Goal: Book appointment/travel/reservation

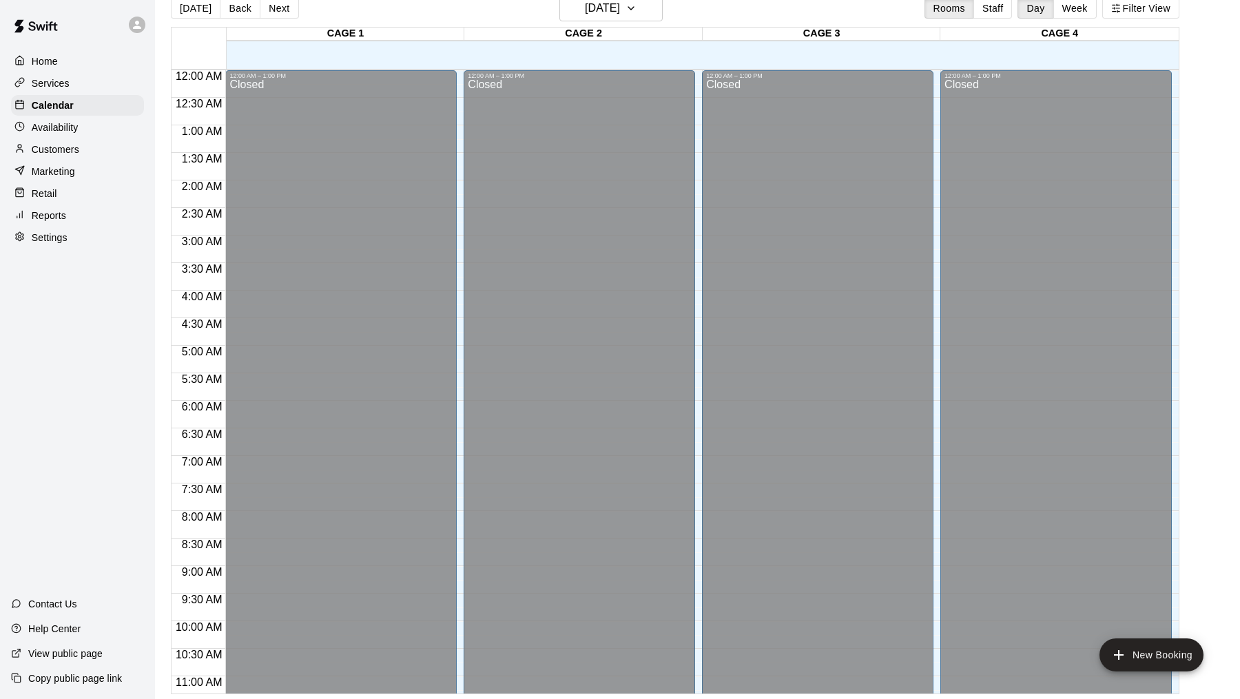
scroll to position [657, 0]
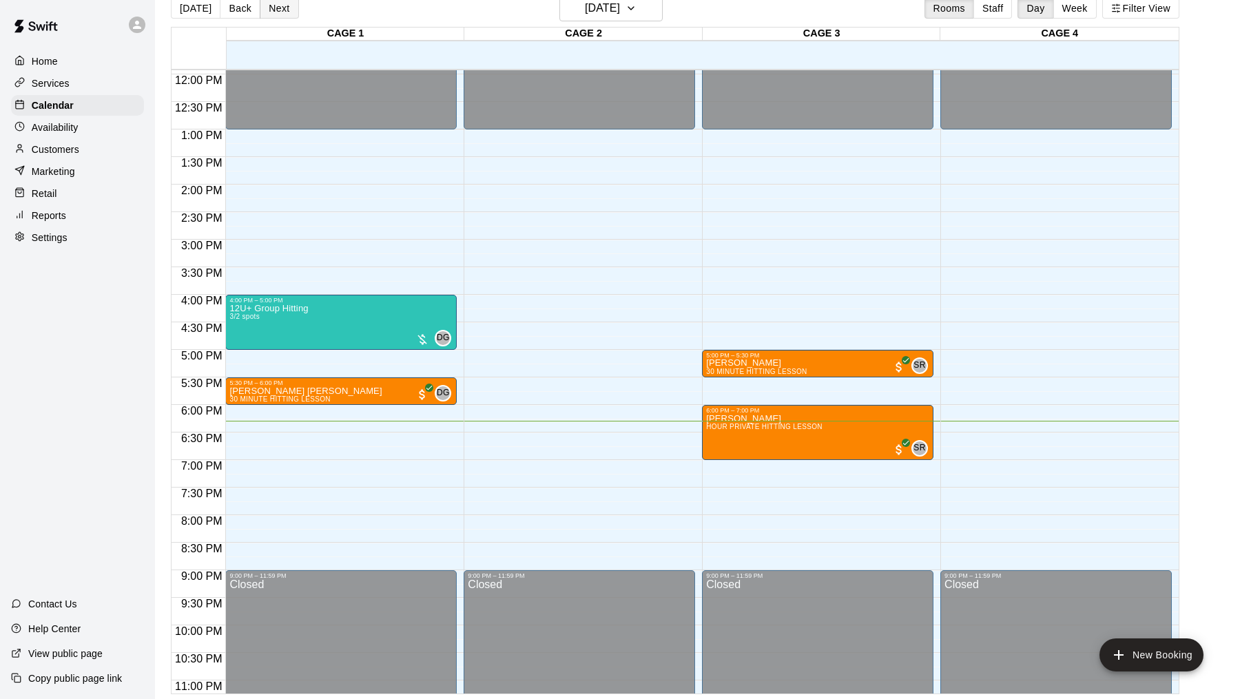
click at [273, 8] on button "Next" at bounding box center [279, 8] width 39 height 21
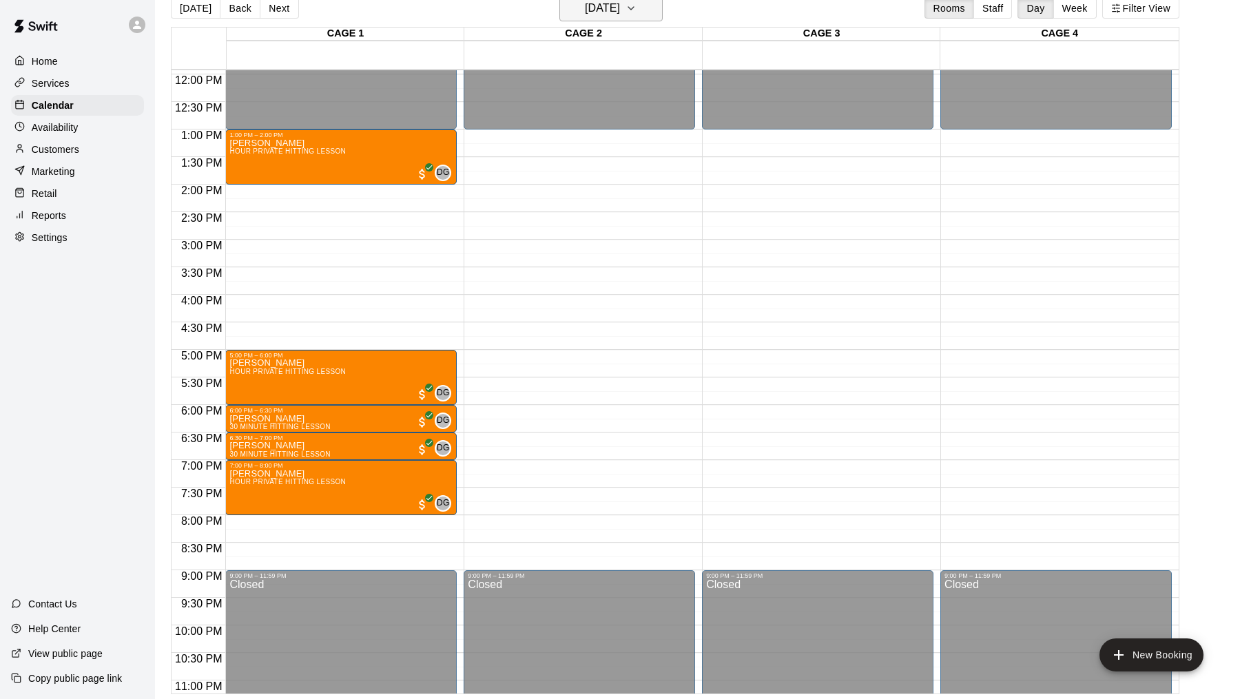
click at [636, 14] on icon "button" at bounding box center [630, 8] width 11 height 17
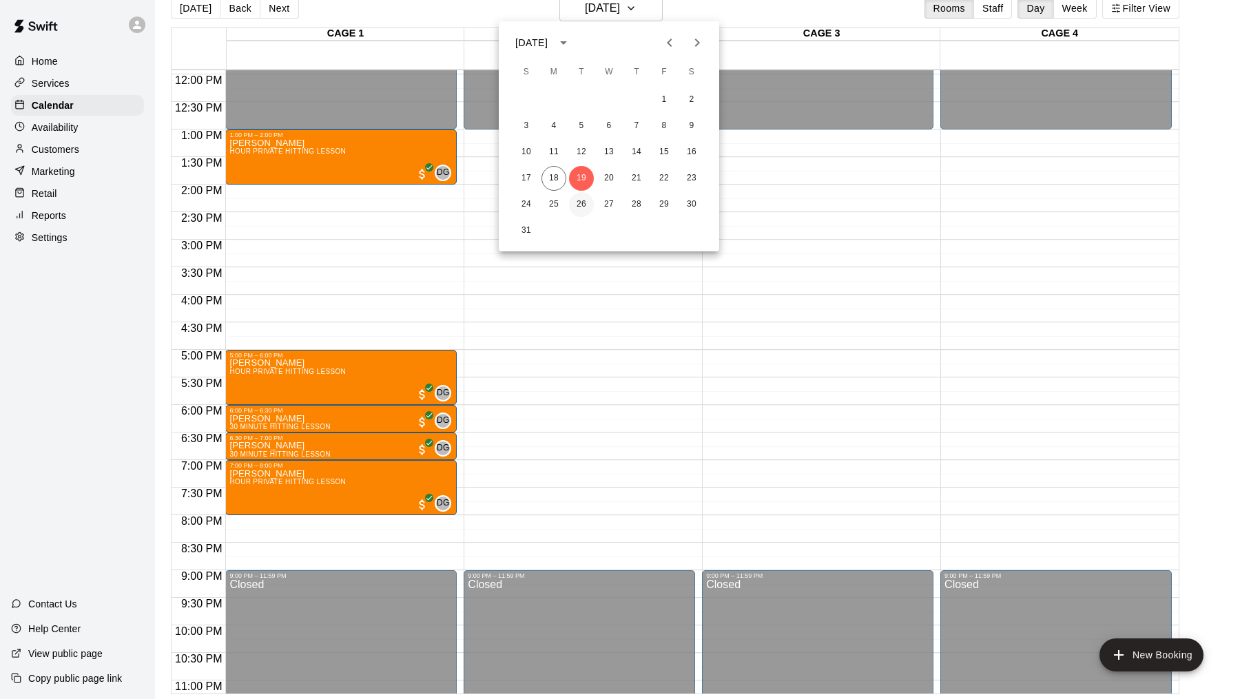
click at [579, 206] on button "26" at bounding box center [581, 204] width 25 height 25
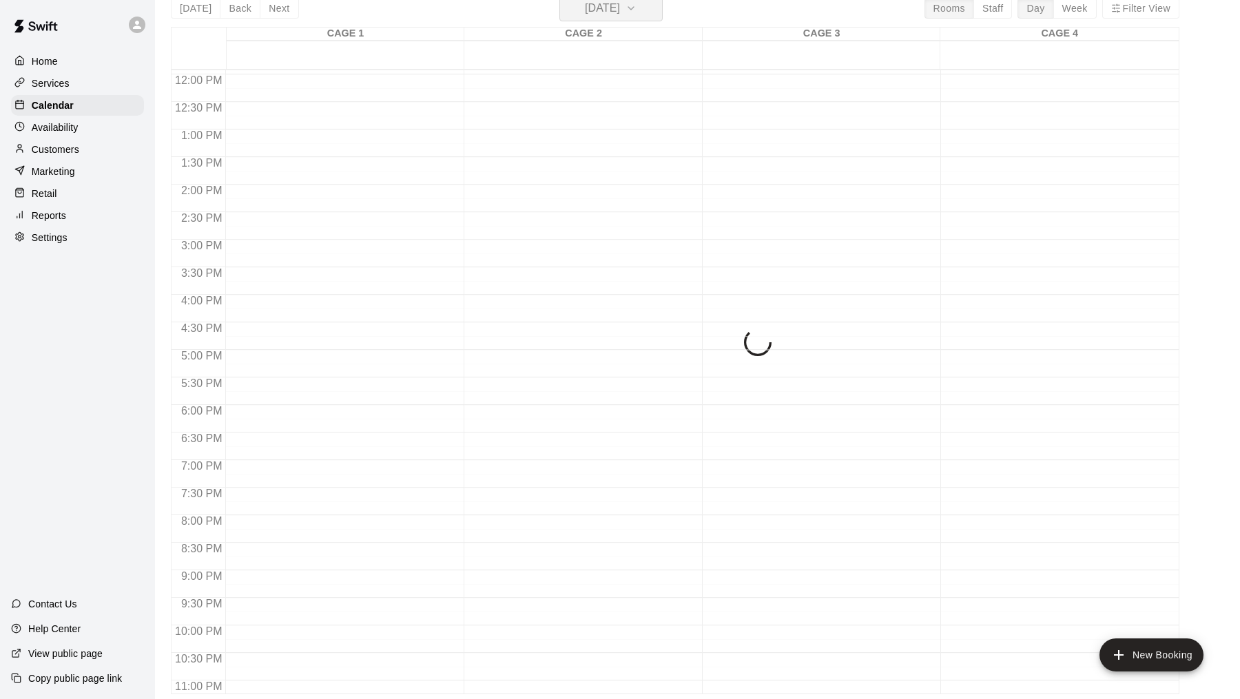
scroll to position [16, 0]
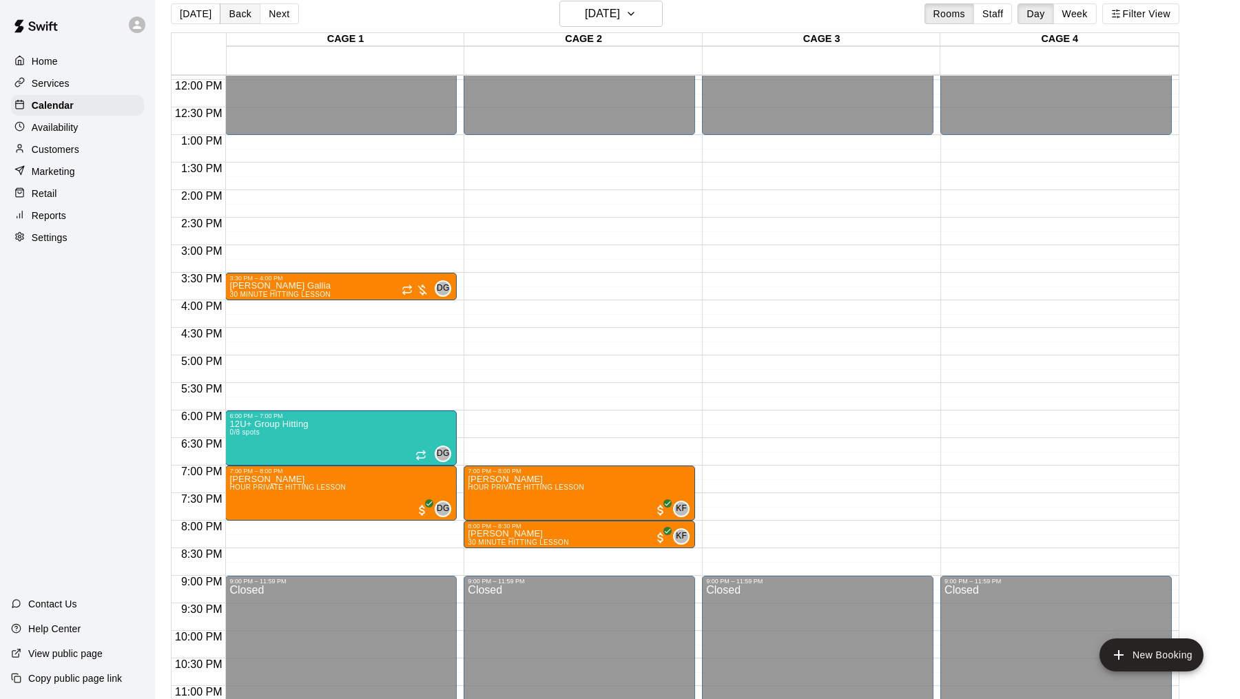
click at [231, 18] on button "Back" at bounding box center [240, 13] width 41 height 21
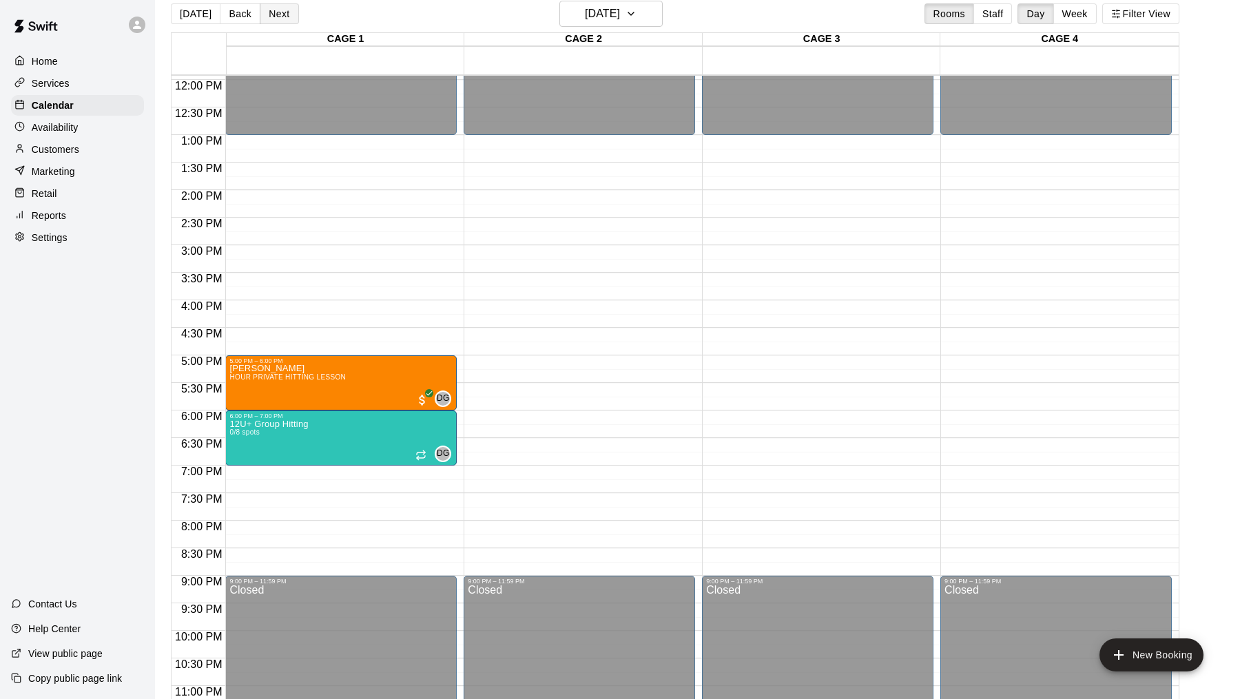
click at [276, 23] on button "Next" at bounding box center [279, 13] width 39 height 21
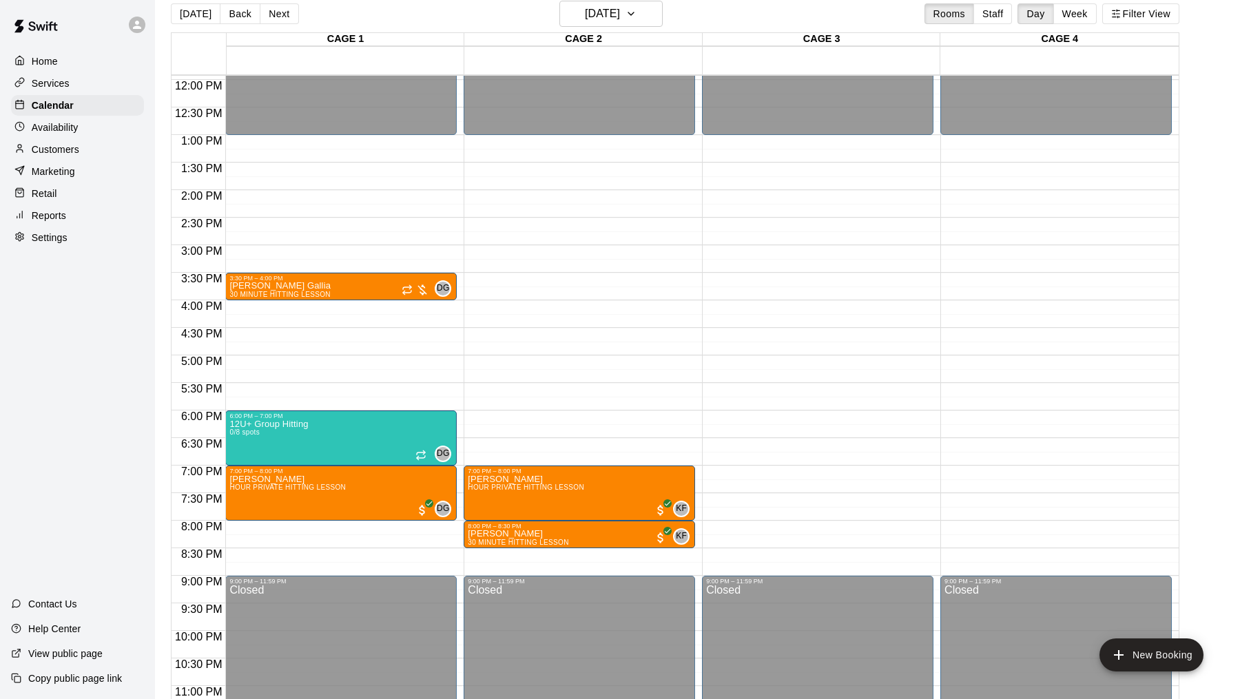
click at [1077, 24] on div "[DATE] Back [DATE][DATE] Rooms Staff Day Week Filter View" at bounding box center [675, 17] width 1008 height 32
click at [1077, 16] on button "Week" at bounding box center [1074, 13] width 43 height 21
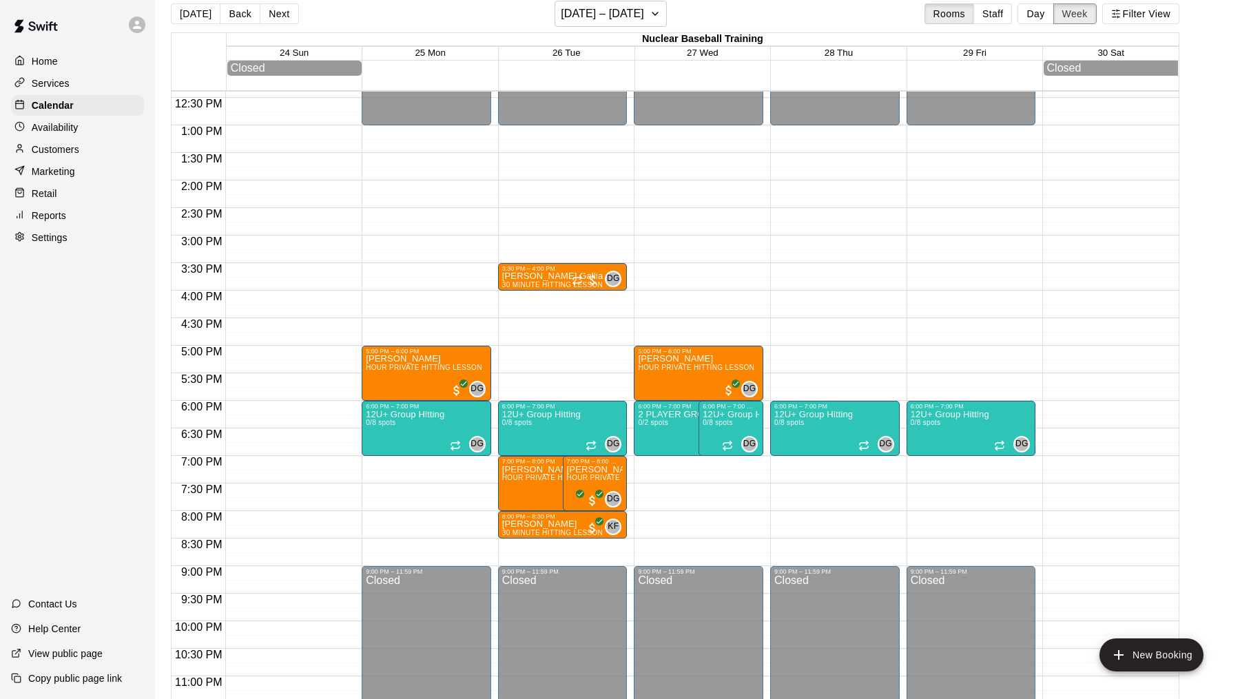
scroll to position [674, 0]
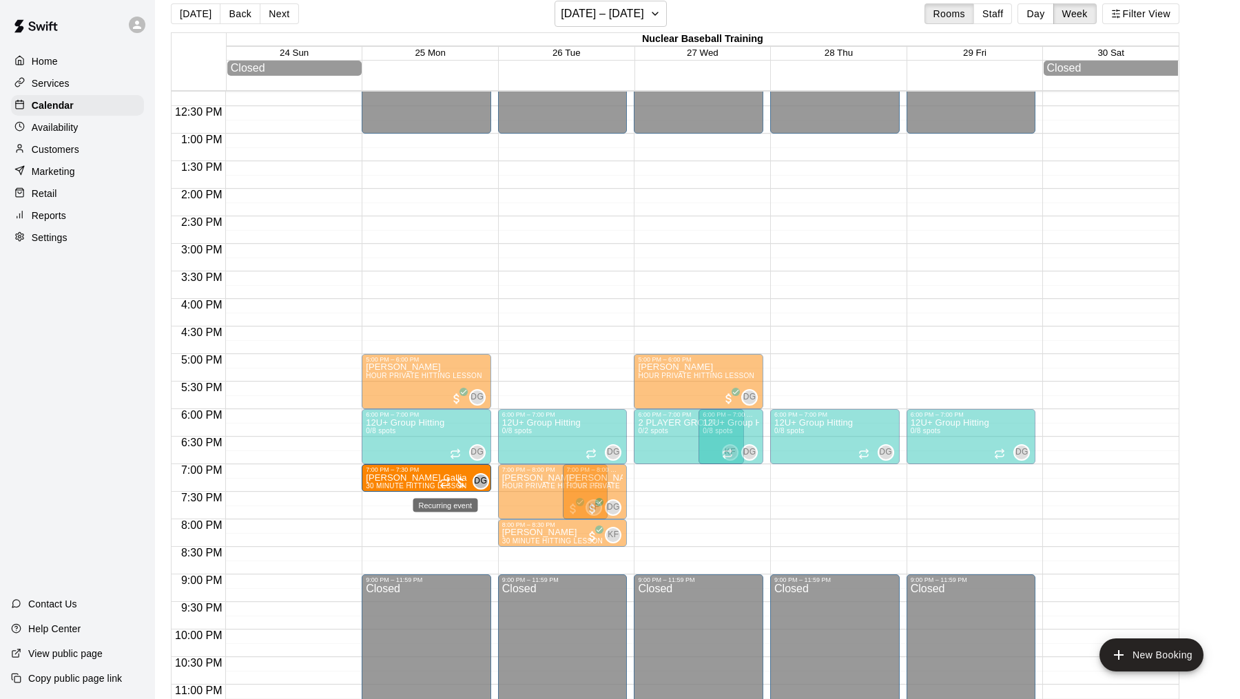
drag, startPoint x: 584, startPoint y: 285, endPoint x: 449, endPoint y: 484, distance: 240.5
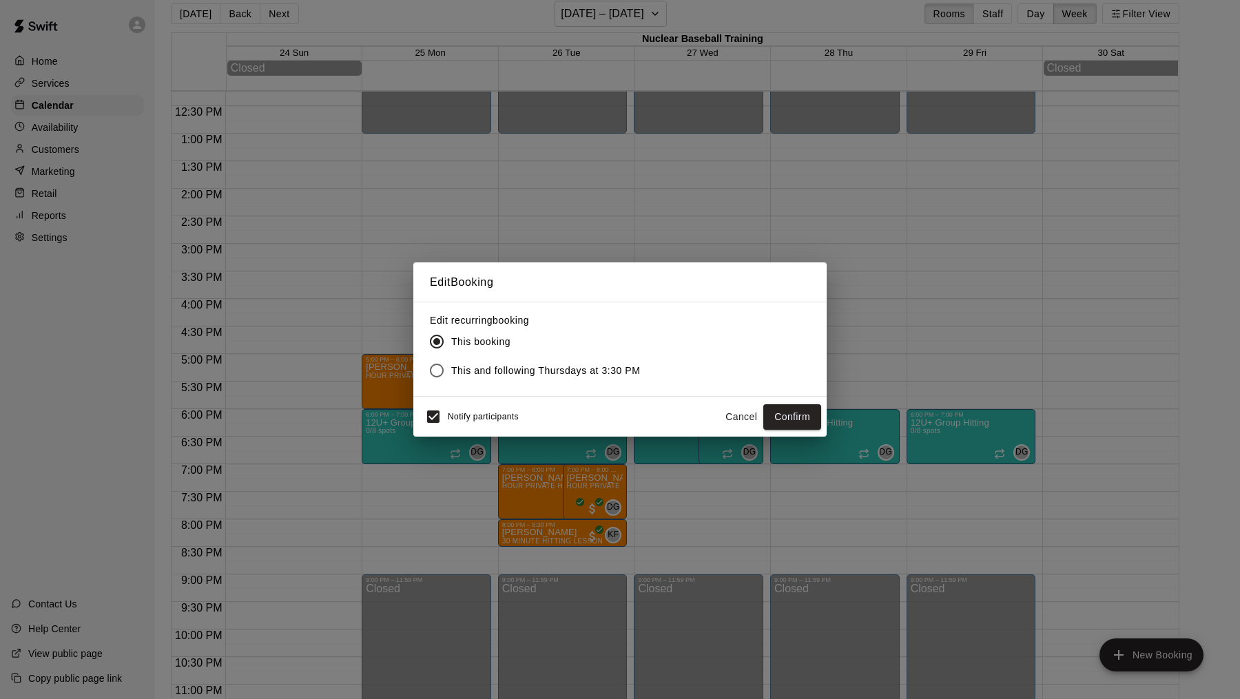
click at [809, 391] on div "Edit recurring booking This booking This and following Thursdays at 3:30 PM" at bounding box center [619, 349] width 413 height 95
click at [805, 408] on button "Confirm" at bounding box center [792, 416] width 58 height 25
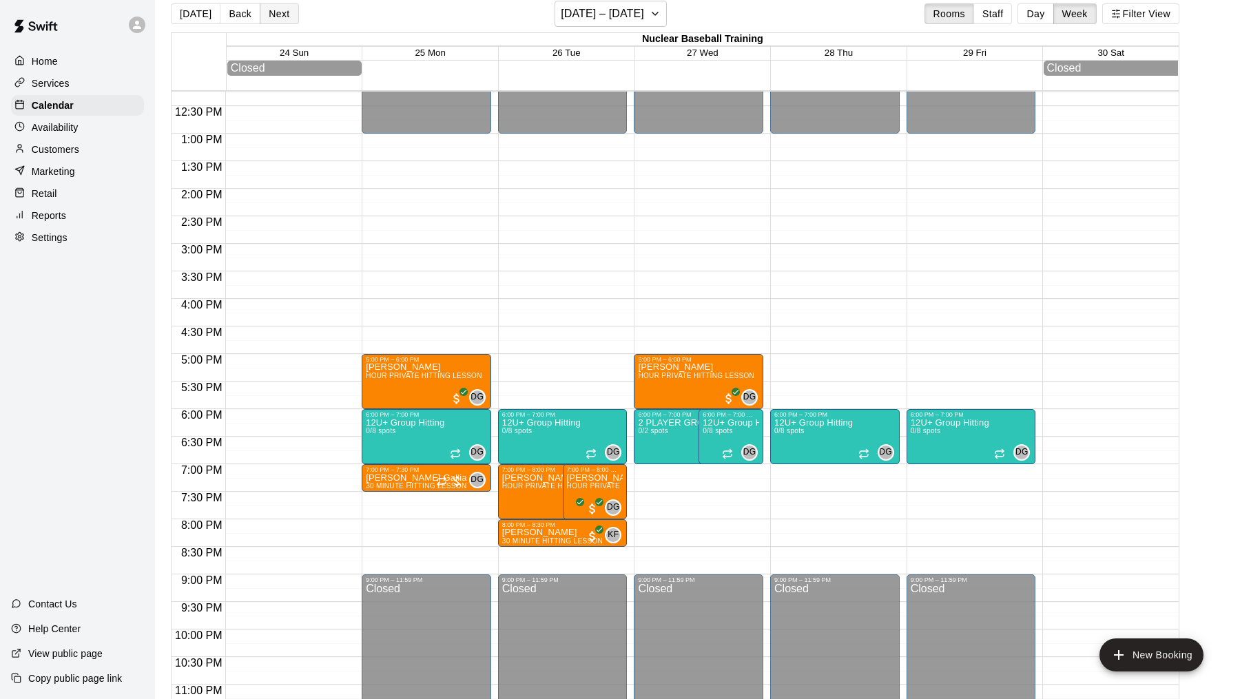
click at [274, 17] on button "Next" at bounding box center [279, 13] width 39 height 21
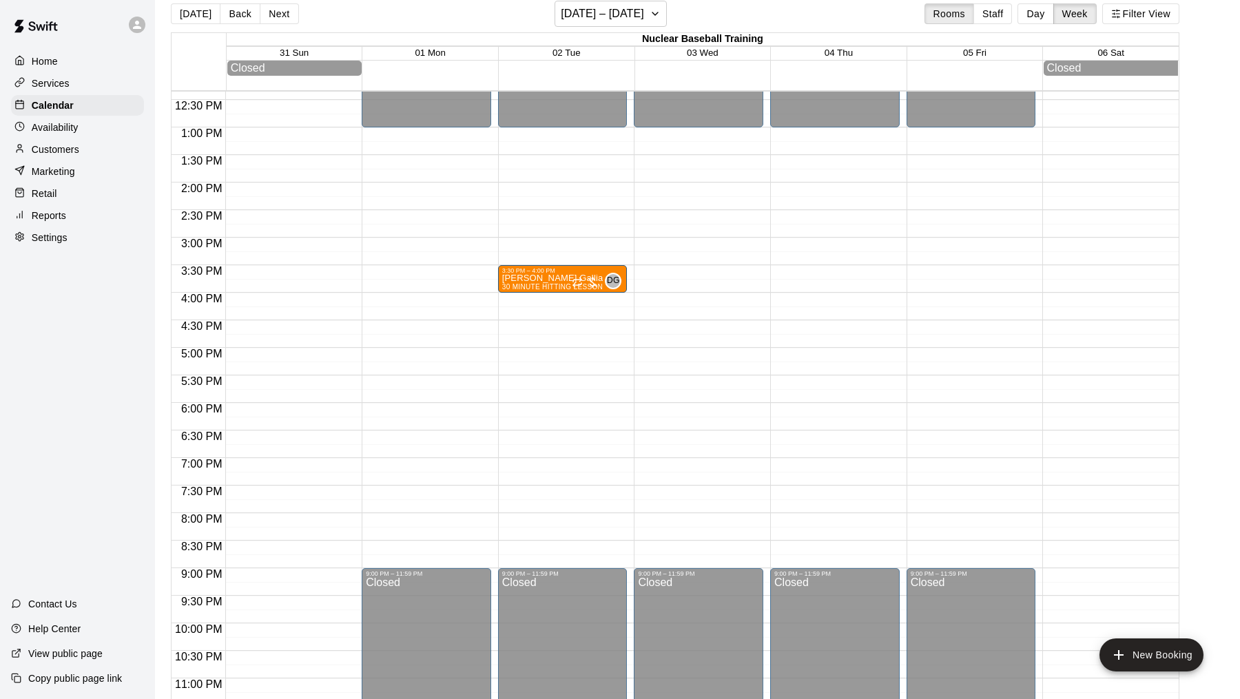
scroll to position [0, 0]
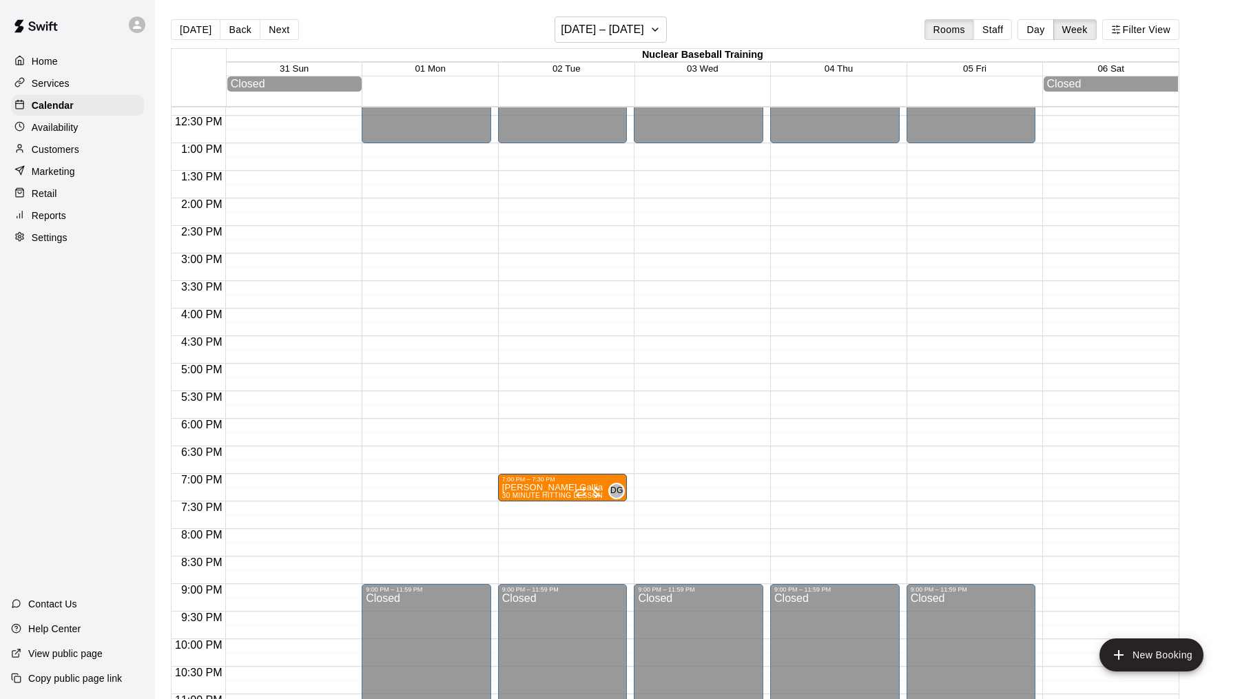
drag, startPoint x: 546, startPoint y: 299, endPoint x: 550, endPoint y: 492, distance: 193.6
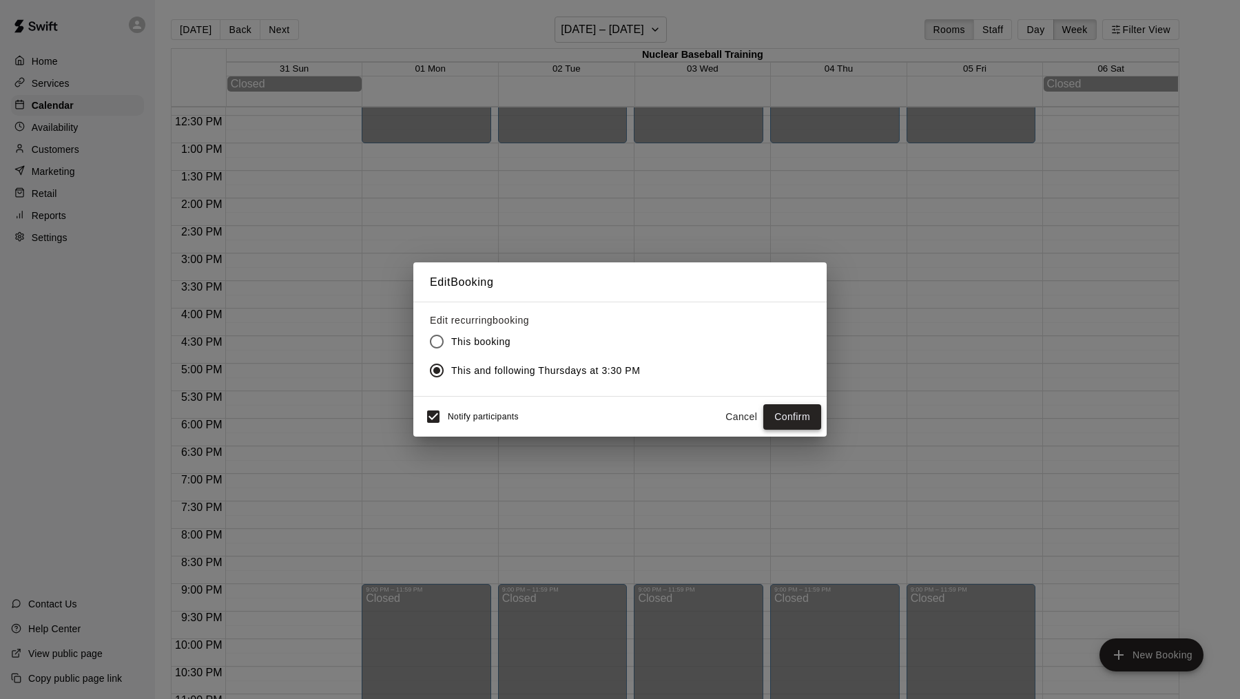
click at [807, 418] on button "Confirm" at bounding box center [792, 416] width 58 height 25
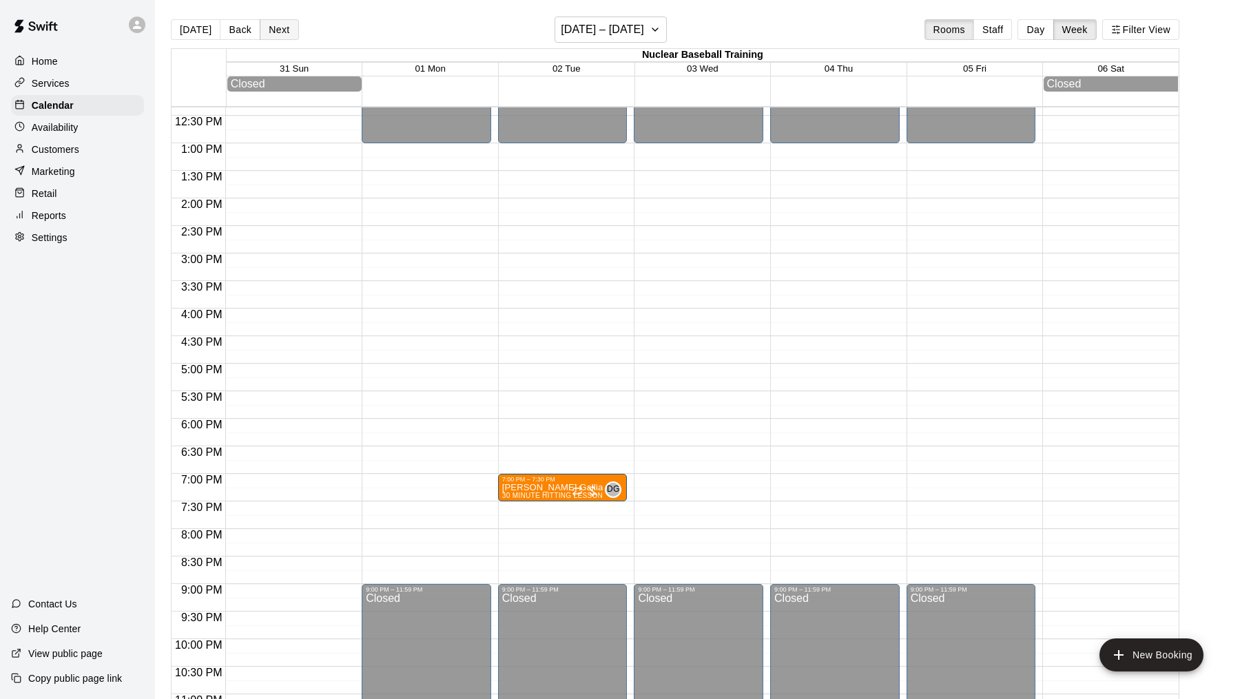
click at [273, 34] on button "Next" at bounding box center [279, 29] width 39 height 21
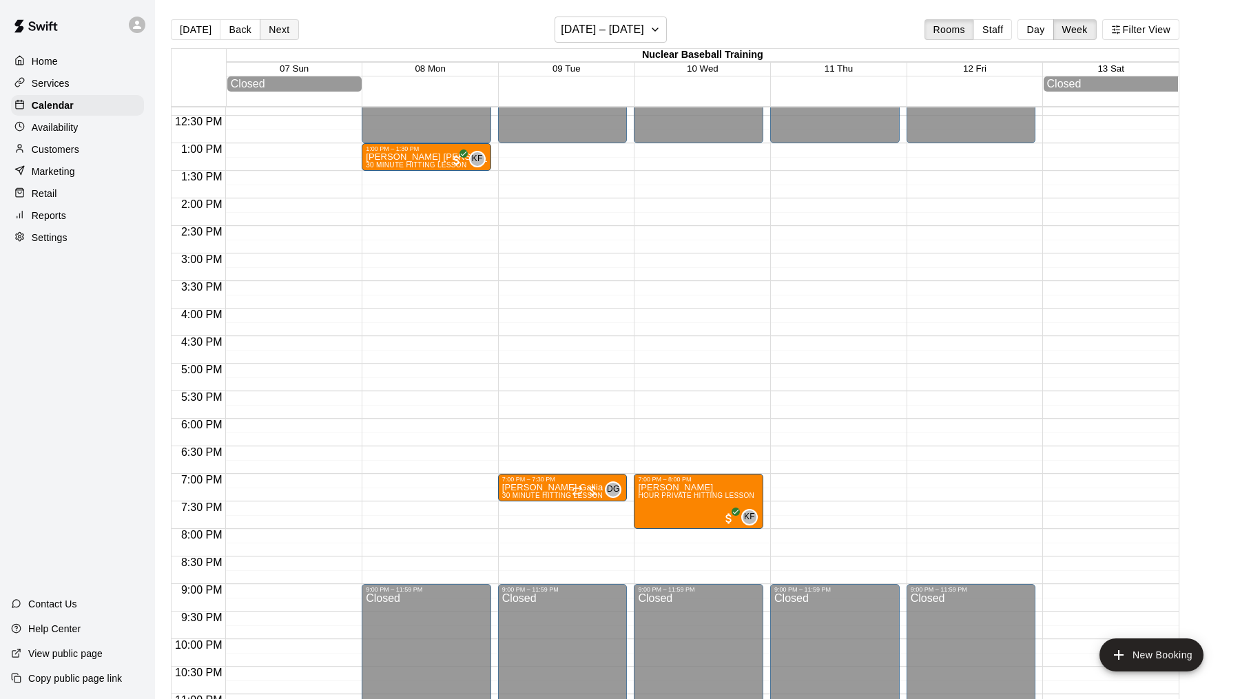
click at [273, 34] on button "Next" at bounding box center [279, 29] width 39 height 21
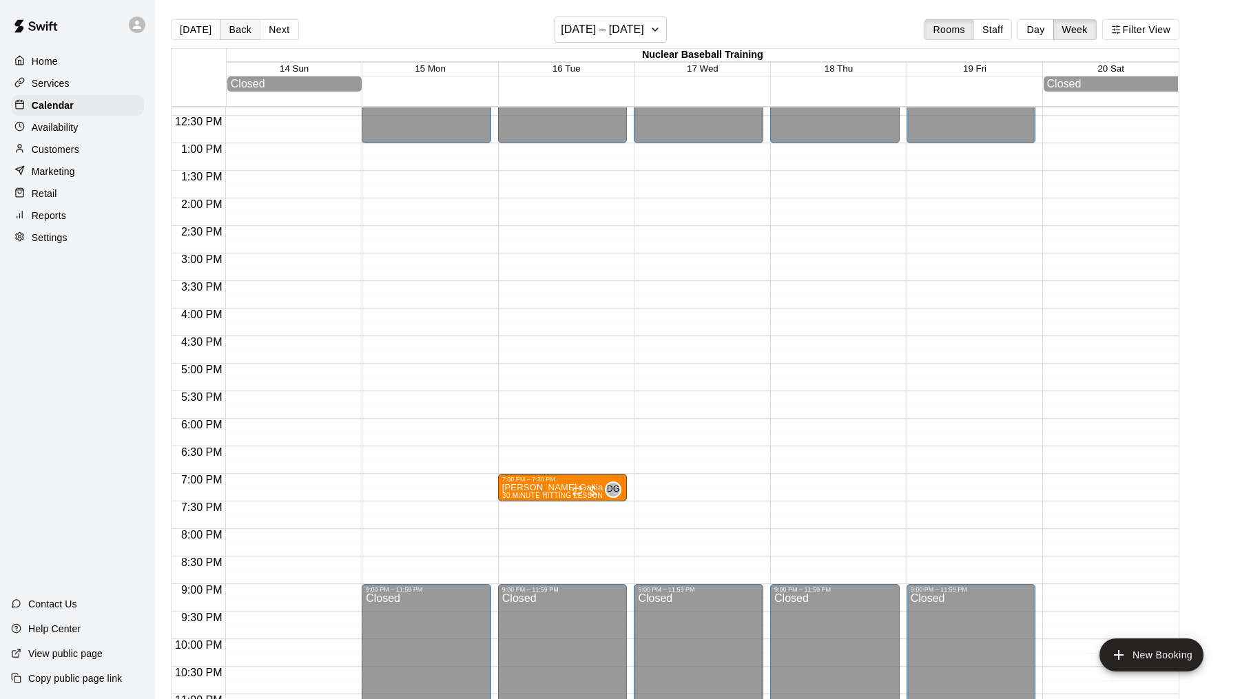
click at [224, 31] on button "Back" at bounding box center [240, 29] width 41 height 21
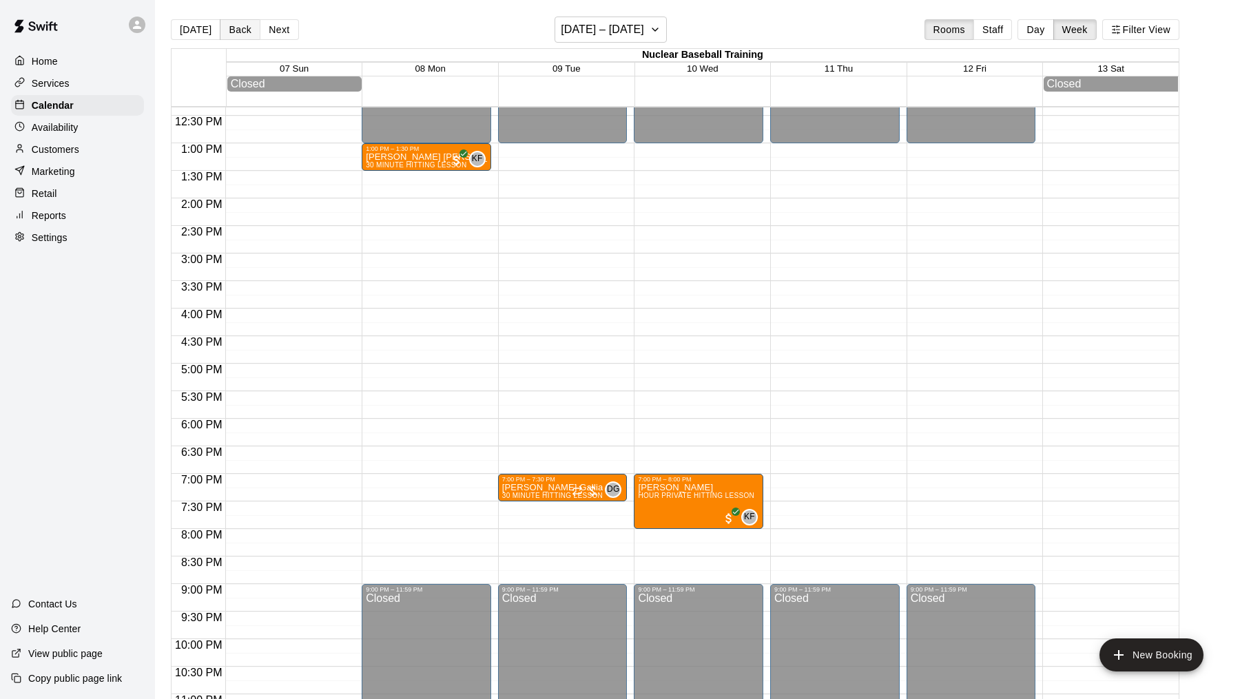
click at [224, 31] on button "Back" at bounding box center [240, 29] width 41 height 21
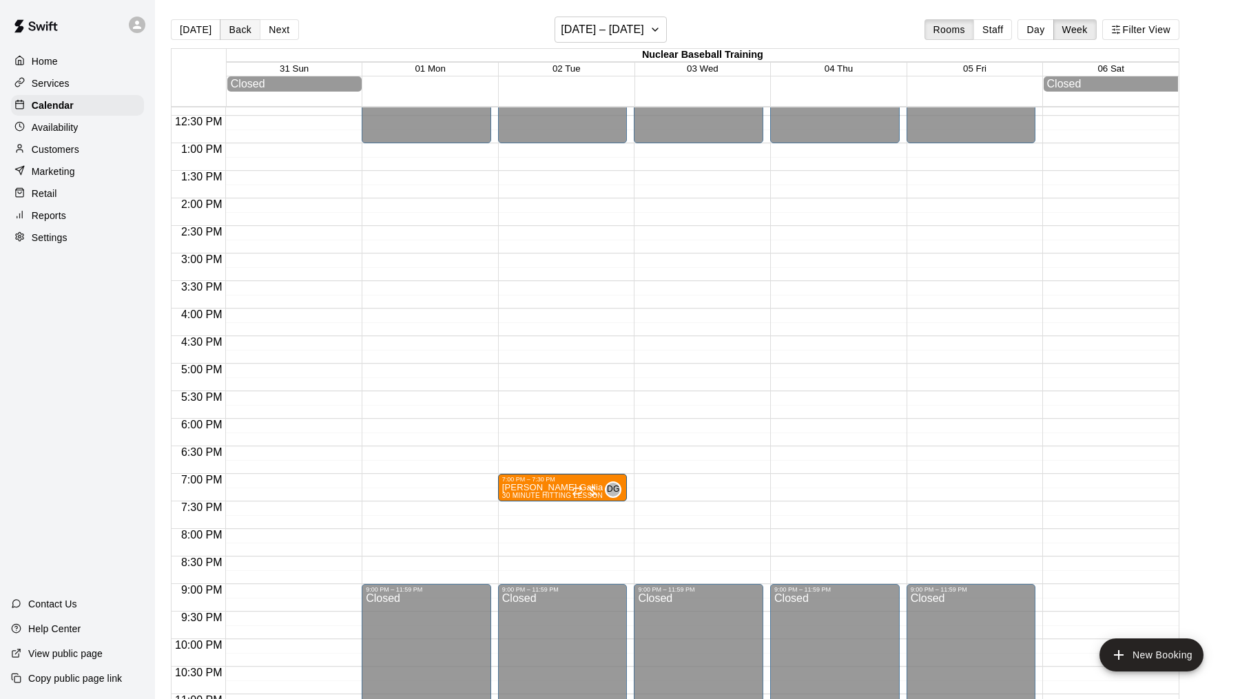
click at [224, 31] on button "Back" at bounding box center [240, 29] width 41 height 21
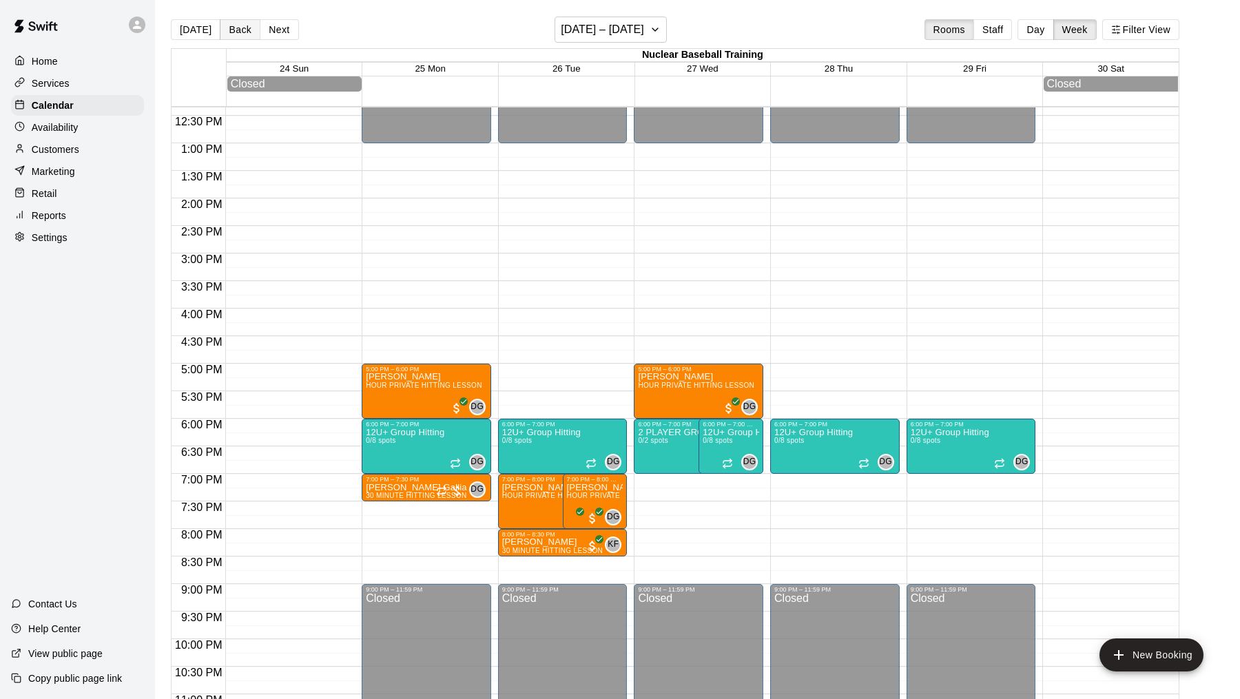
click at [239, 30] on button "Back" at bounding box center [240, 29] width 41 height 21
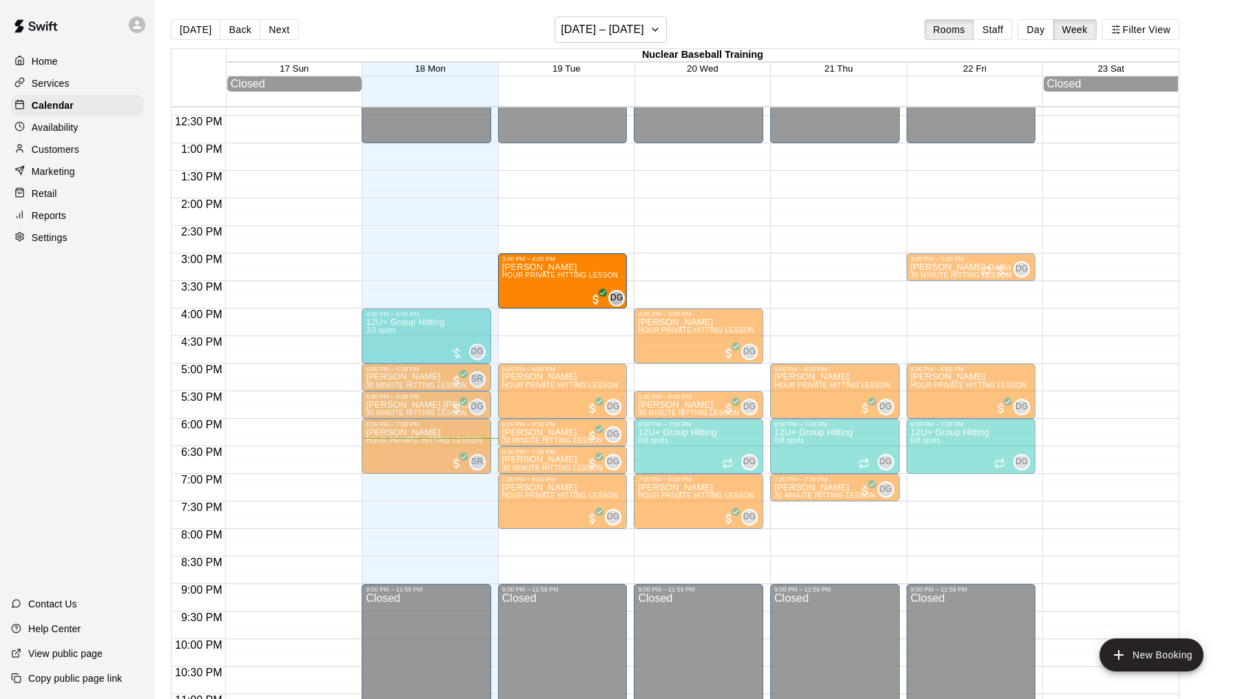
drag, startPoint x: 560, startPoint y: 181, endPoint x: 556, endPoint y: 301, distance: 119.9
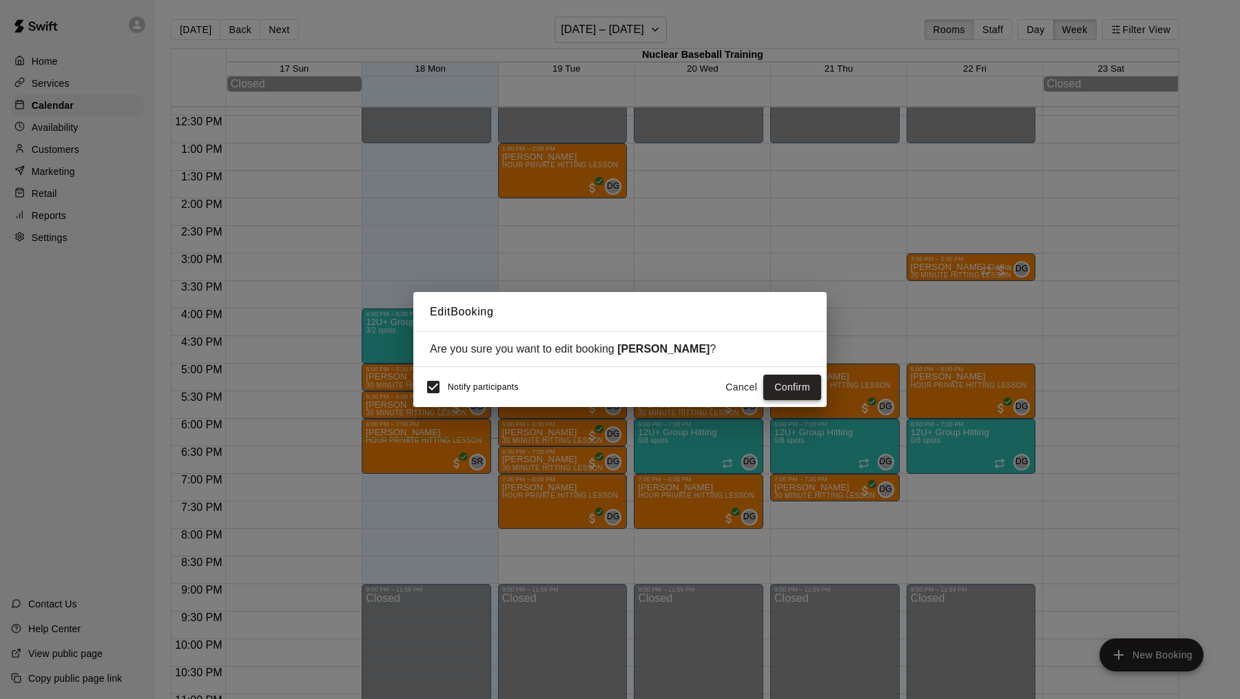
click at [801, 378] on button "Confirm" at bounding box center [792, 387] width 58 height 25
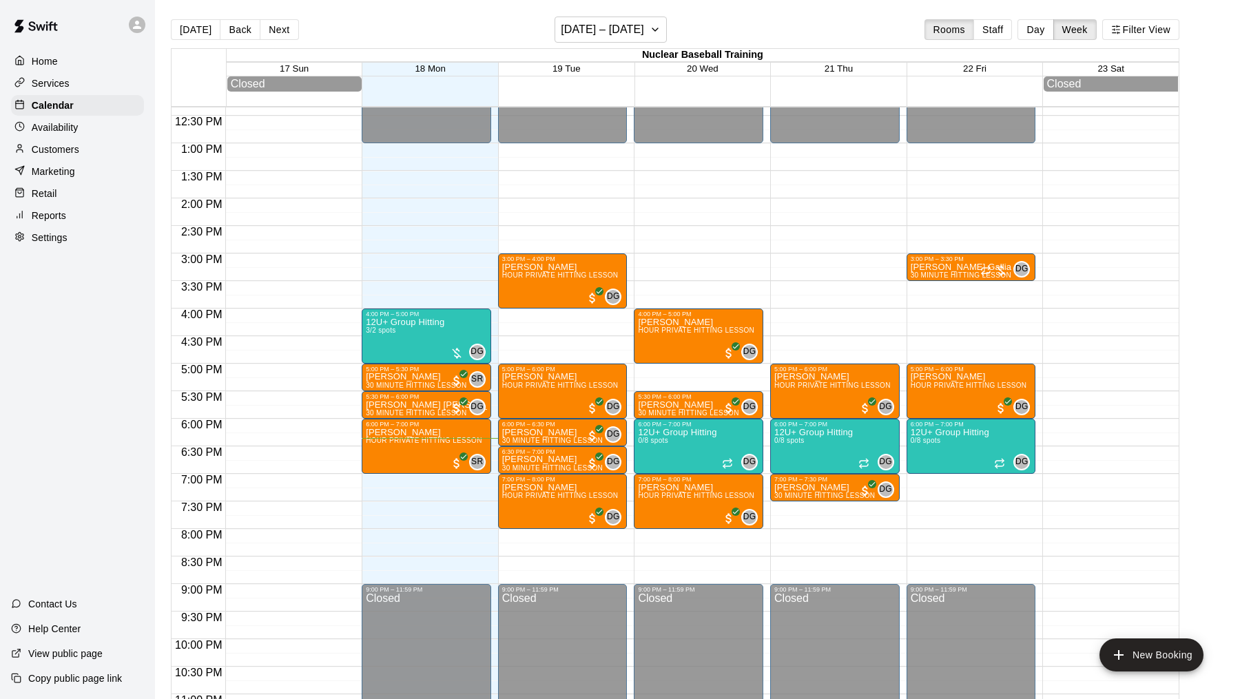
click at [81, 135] on div "Availability" at bounding box center [77, 127] width 133 height 21
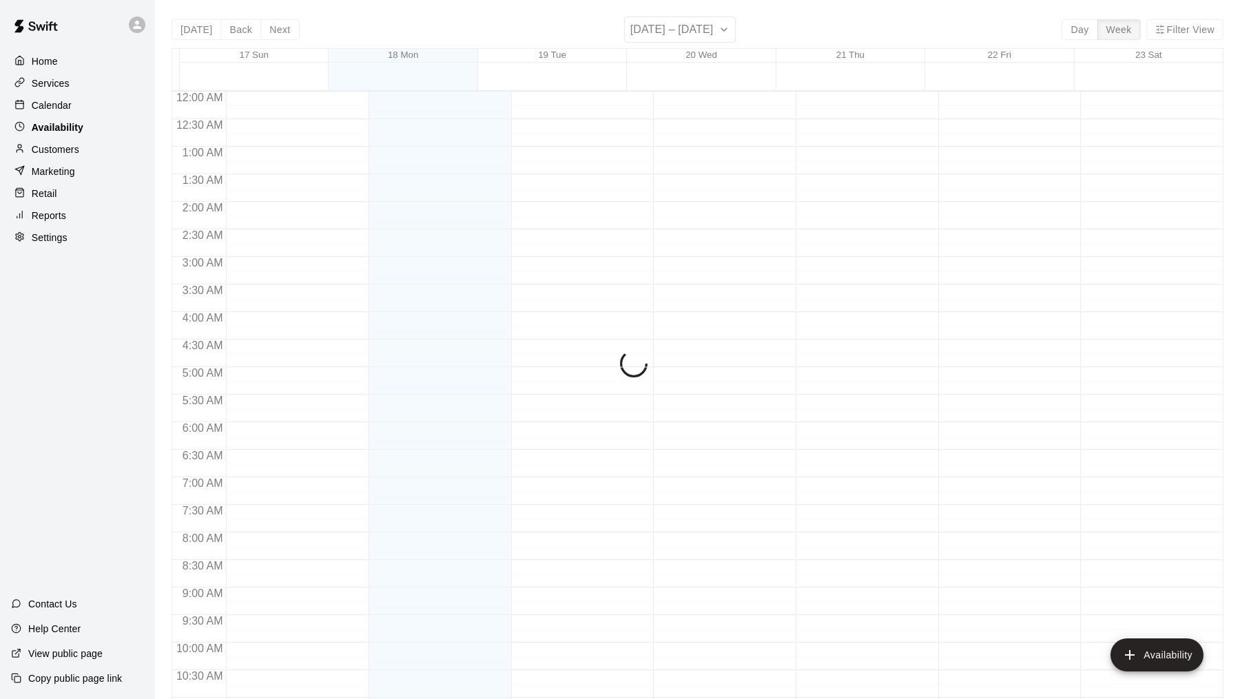
scroll to position [698, 0]
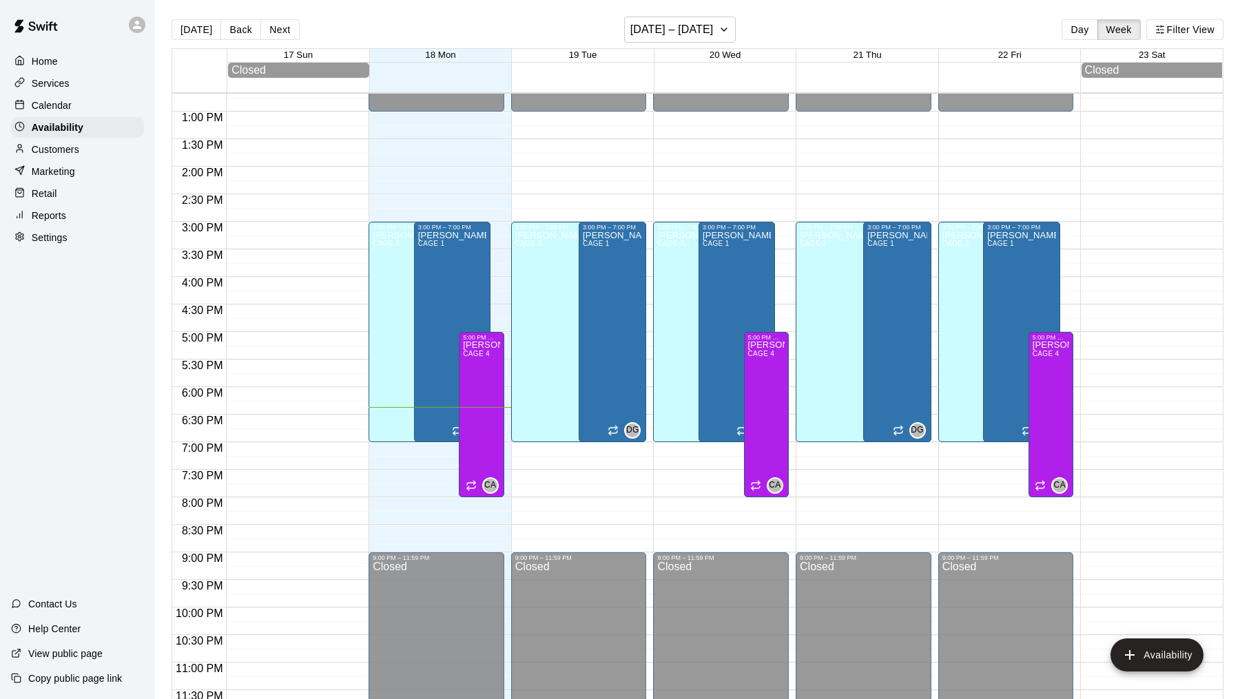
click at [74, 107] on div "Calendar" at bounding box center [77, 105] width 133 height 21
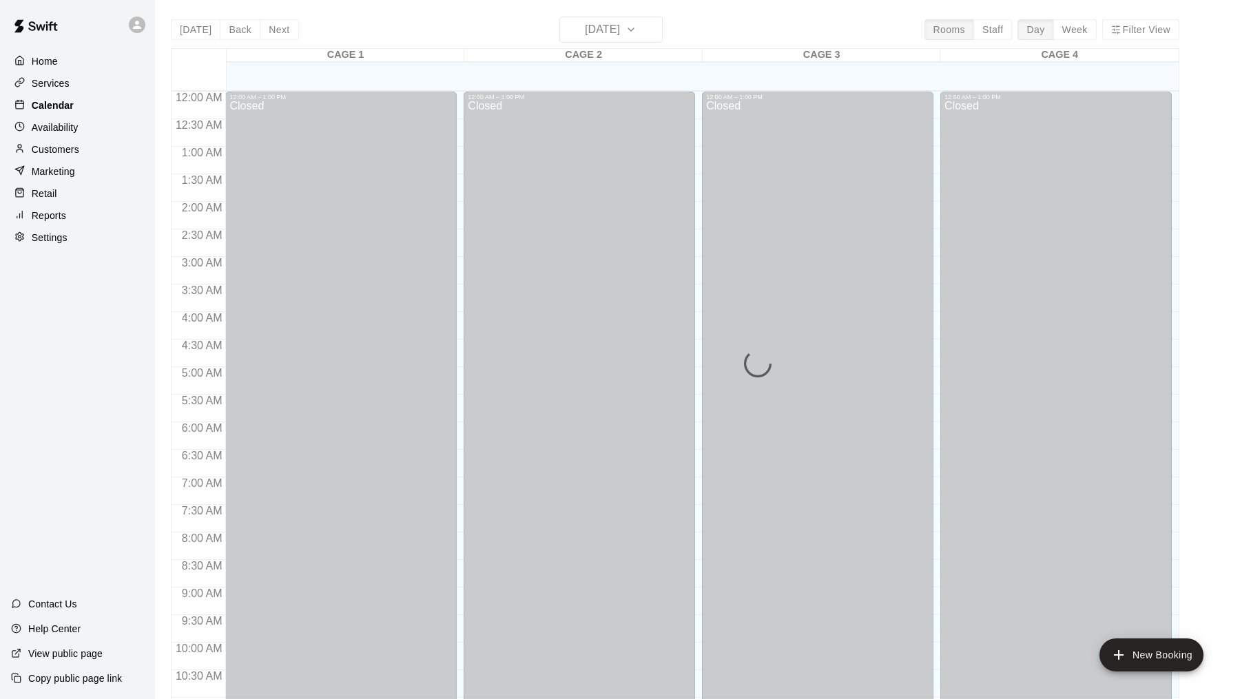
scroll to position [657, 0]
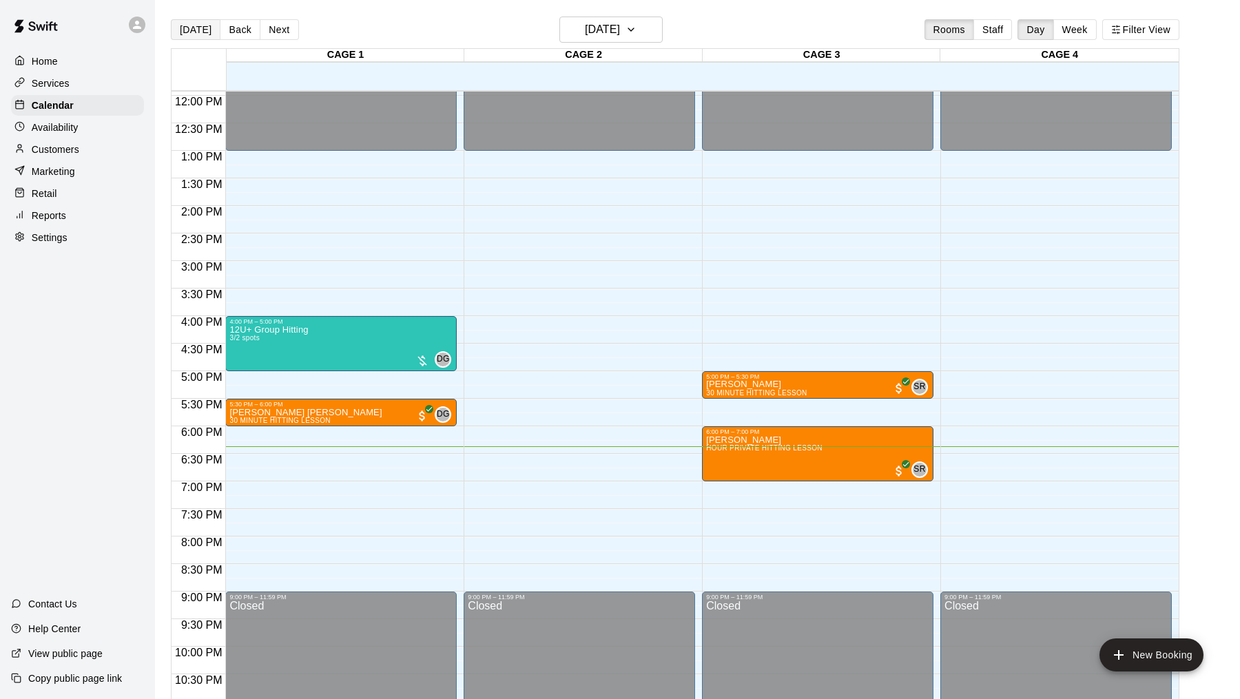
click at [191, 27] on button "[DATE]" at bounding box center [196, 29] width 50 height 21
